Goal: Task Accomplishment & Management: Use online tool/utility

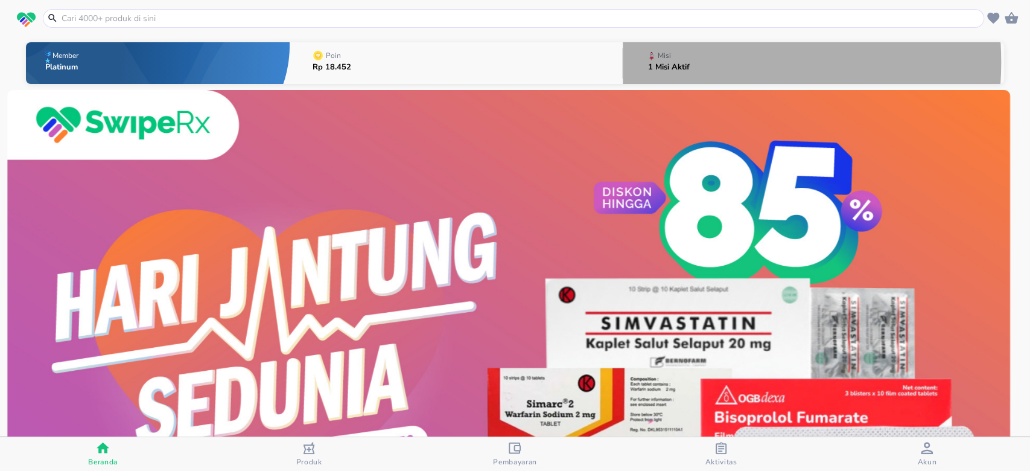
click at [683, 62] on div "Misi" at bounding box center [671, 55] width 46 height 15
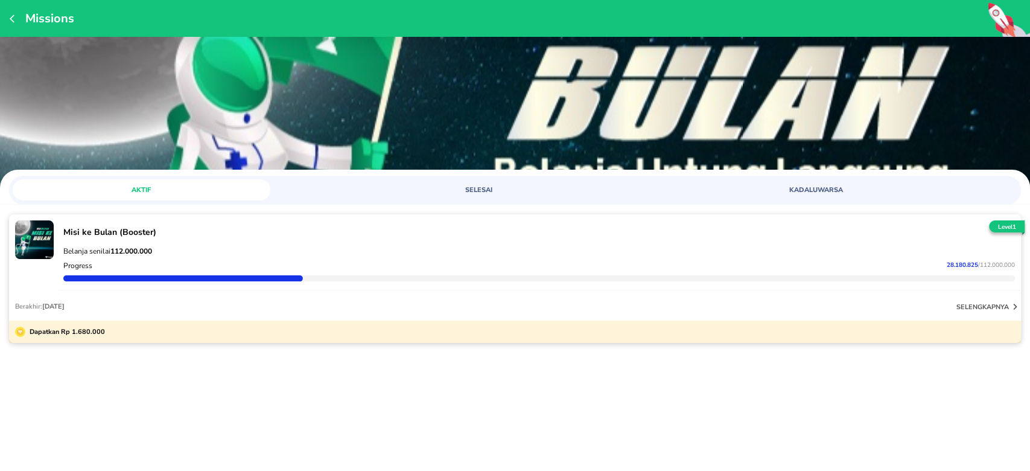
click at [988, 309] on p "selengkapnya" at bounding box center [982, 306] width 52 height 9
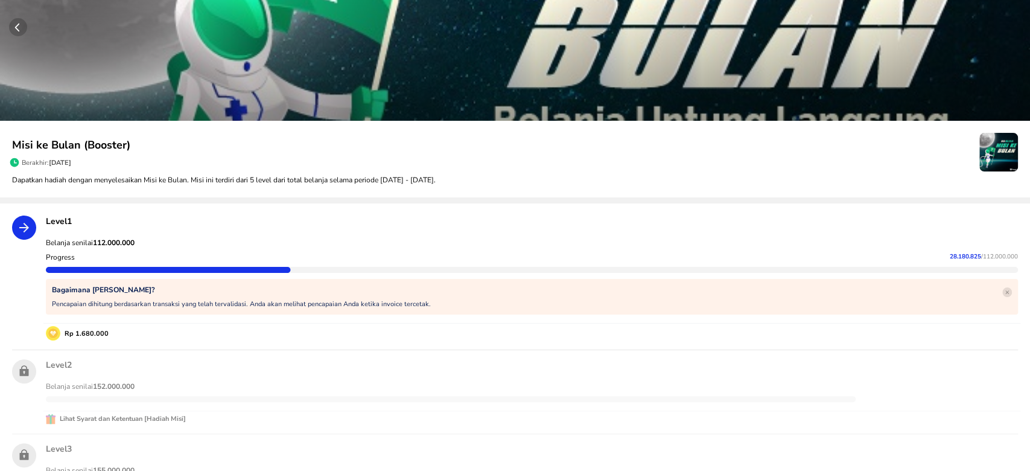
click at [950, 254] on span "28.180.825" at bounding box center [965, 256] width 31 height 8
copy p "28.180.825"
